Goal: Navigation & Orientation: Find specific page/section

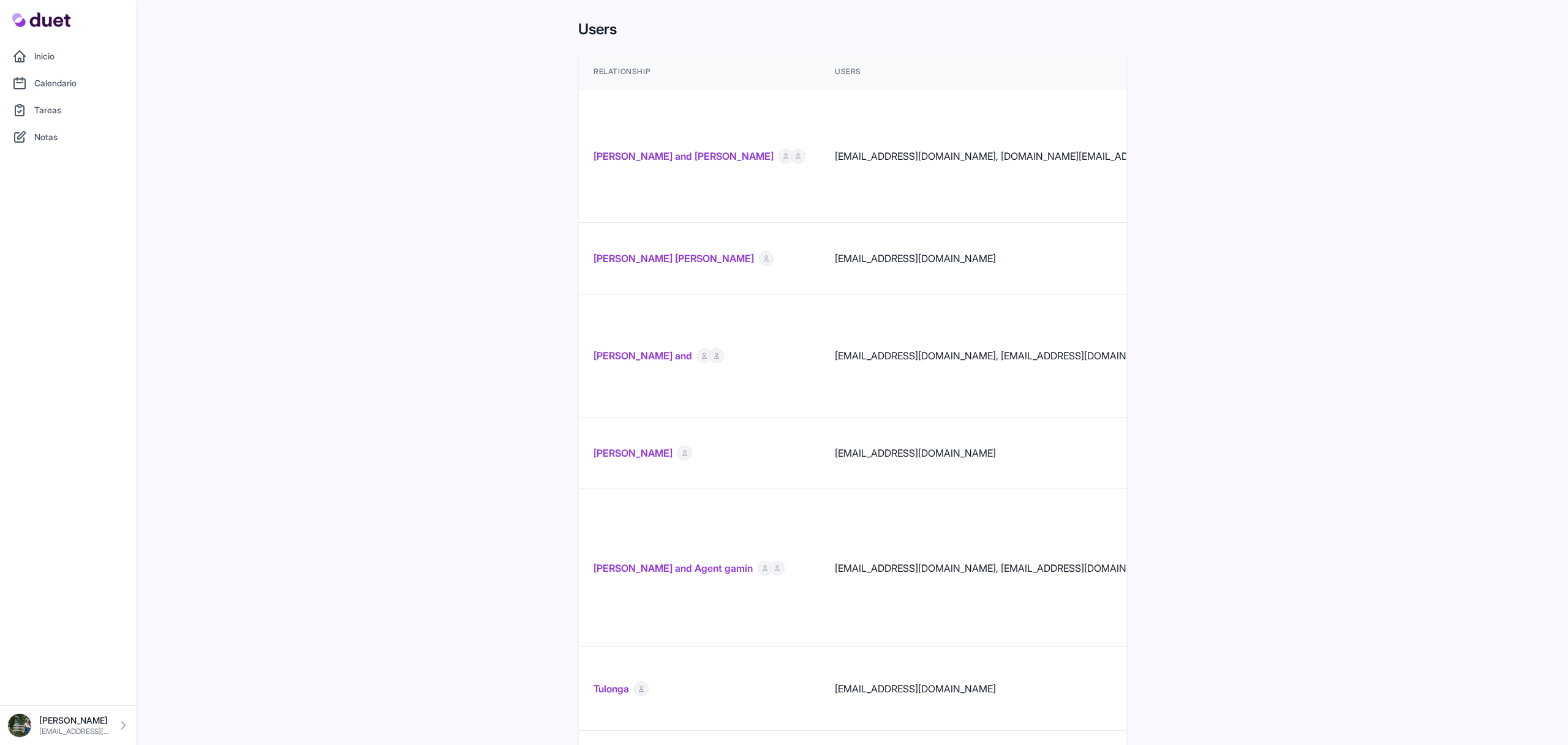
click at [697, 149] on link "[PERSON_NAME] and [PERSON_NAME]" at bounding box center [684, 156] width 180 height 15
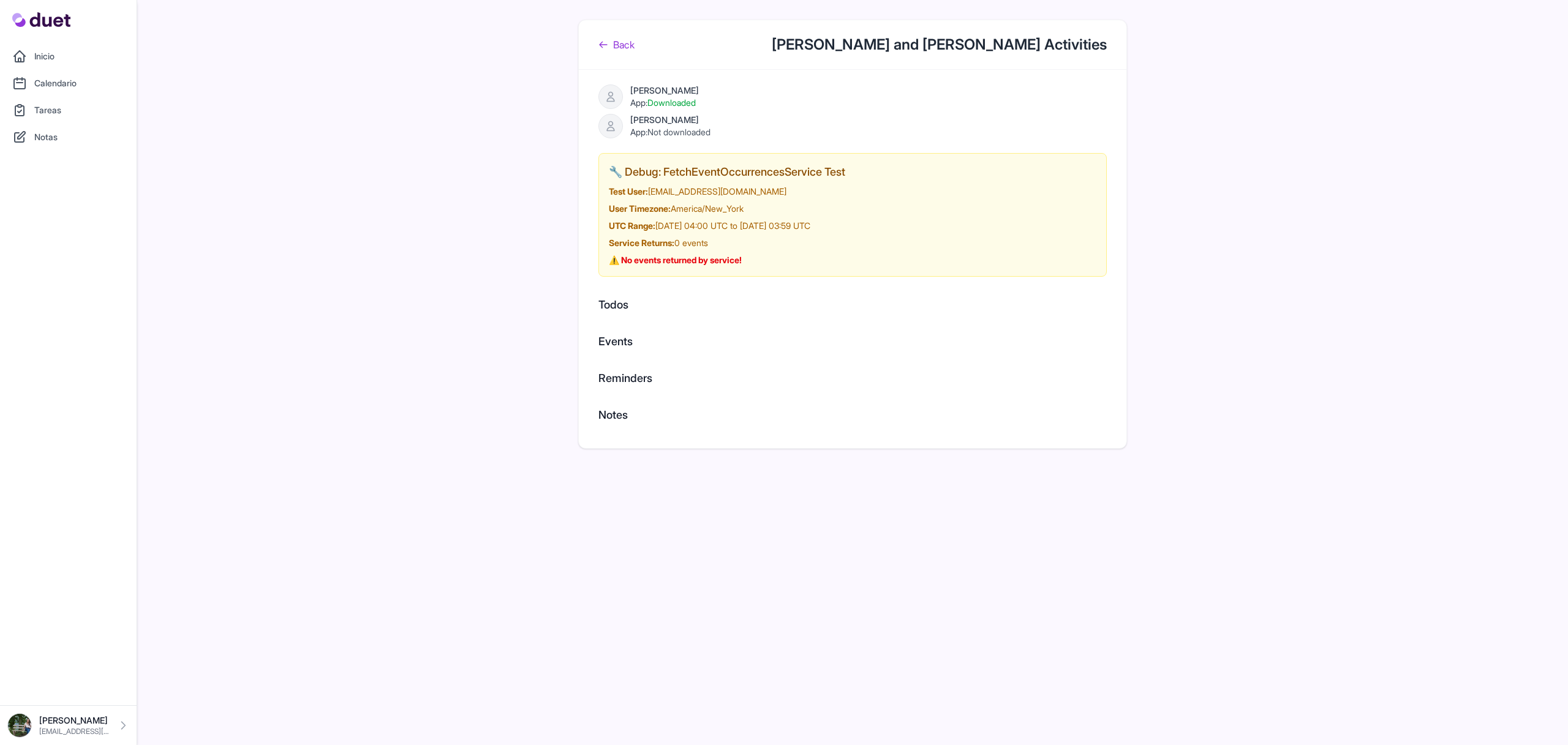
click at [29, 47] on link "Inicio" at bounding box center [68, 56] width 122 height 24
